Goal: Information Seeking & Learning: Check status

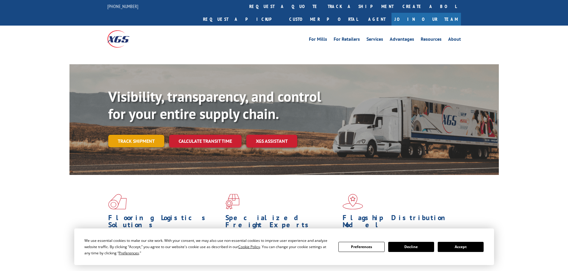
click at [124, 135] on link "Track shipment" at bounding box center [136, 141] width 56 height 13
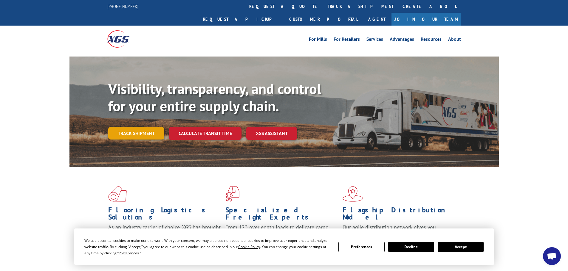
click at [142, 127] on link "Track shipment" at bounding box center [136, 133] width 56 height 13
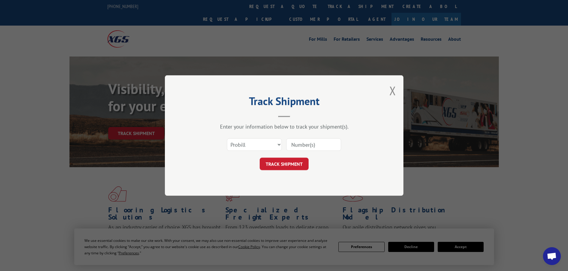
click at [313, 149] on input at bounding box center [313, 145] width 55 height 13
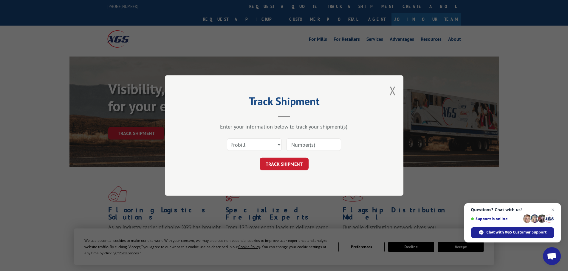
paste input "17516798"
type input "17516798"
click at [296, 164] on button "TRACK SHIPMENT" at bounding box center [283, 164] width 49 height 13
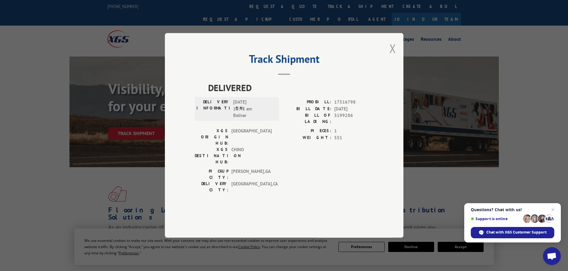
click at [391, 56] on button "Close modal" at bounding box center [392, 49] width 7 height 16
